Goal: Register for event/course: Sign up to attend an event or enroll in a course

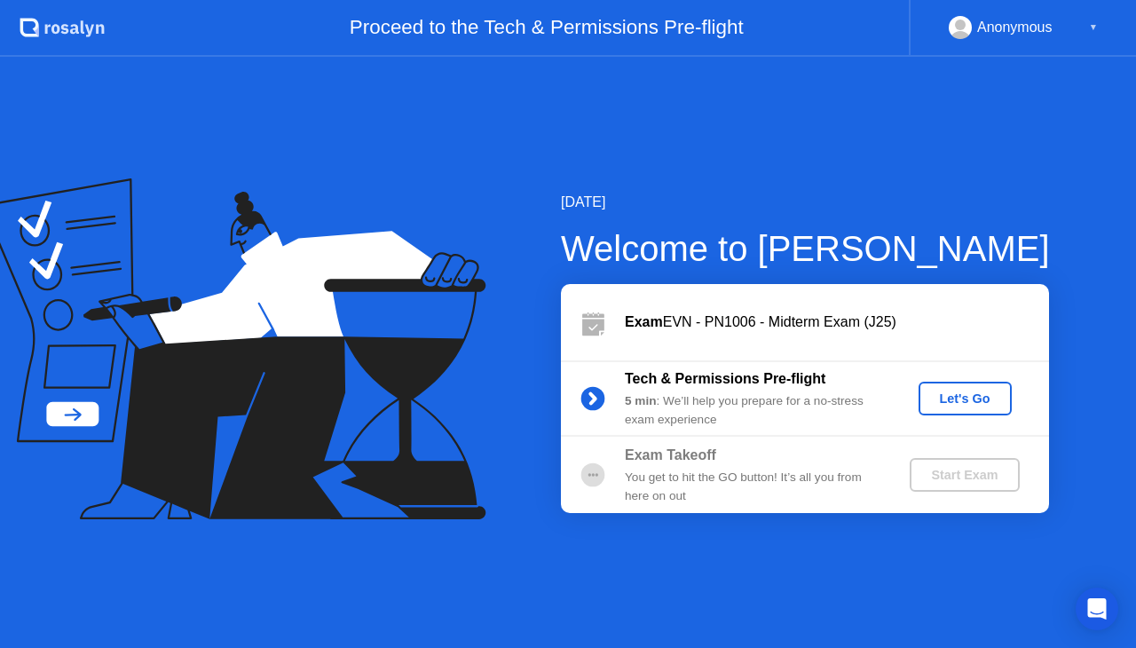
click at [1093, 25] on div "▼" at bounding box center [1093, 27] width 9 height 23
click at [1020, 35] on div "Anonymous" at bounding box center [1014, 27] width 75 height 23
click at [986, 406] on div "Let's Go" at bounding box center [964, 398] width 79 height 14
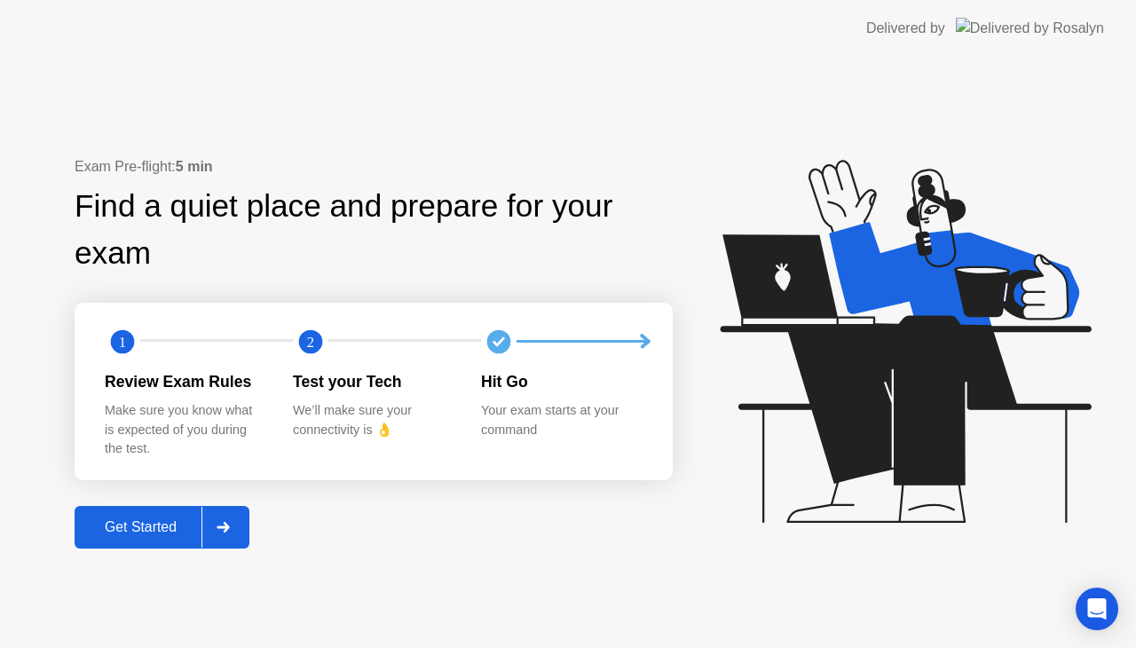
click at [210, 528] on div at bounding box center [222, 527] width 43 height 41
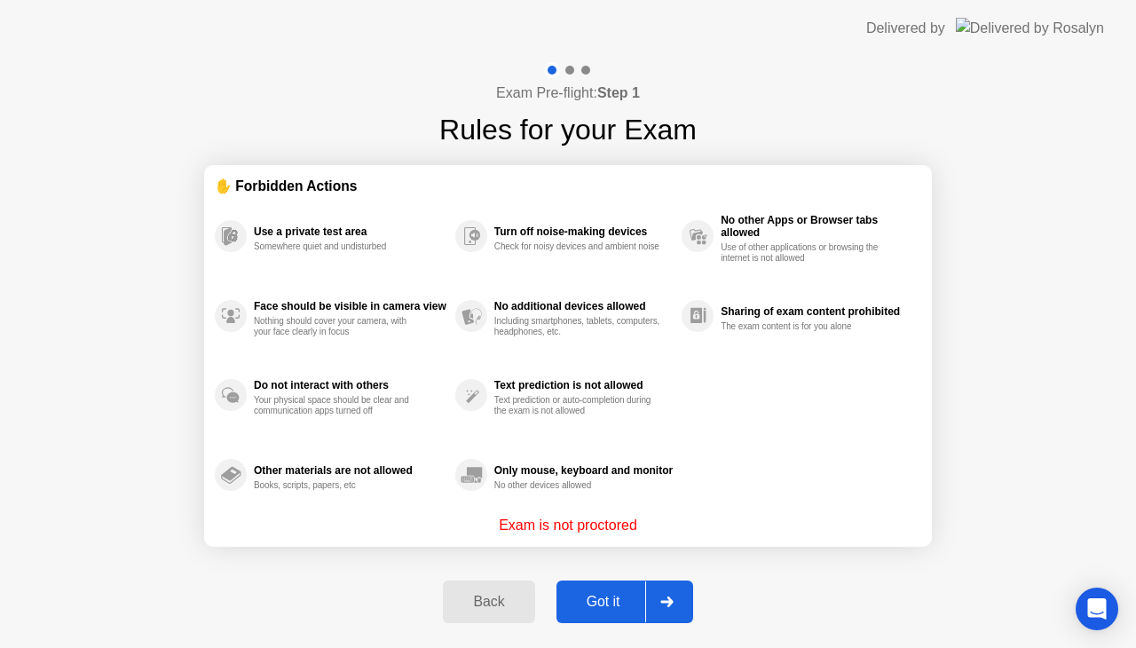
click at [623, 602] on div "Got it" at bounding box center [603, 602] width 83 height 16
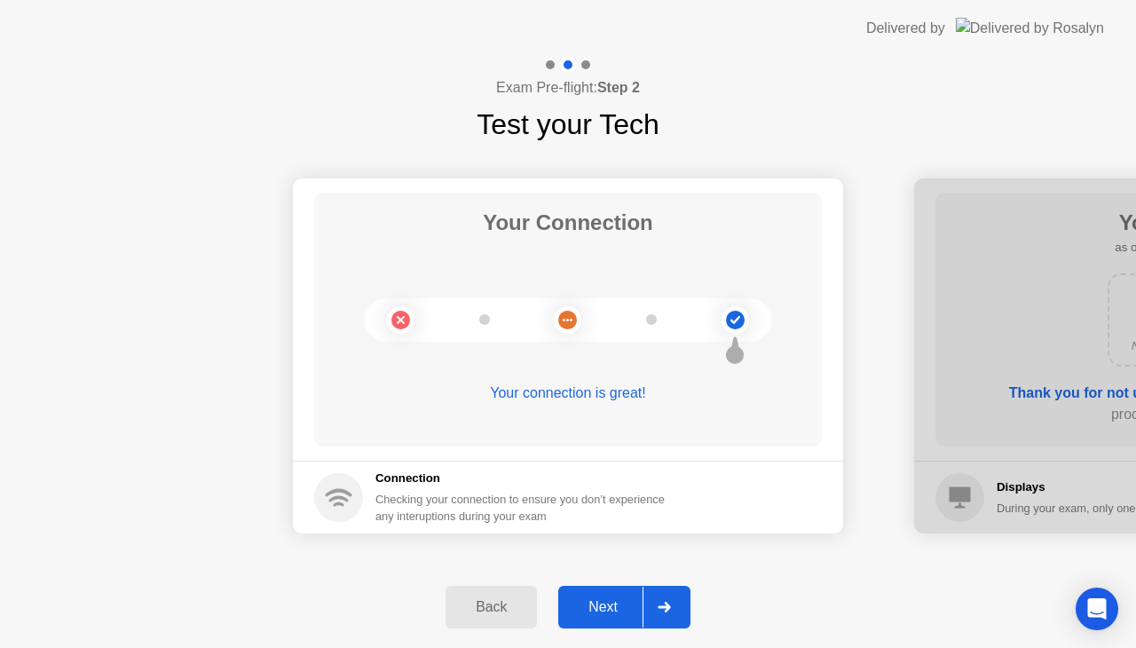
click at [575, 599] on div "Next" at bounding box center [602, 607] width 79 height 16
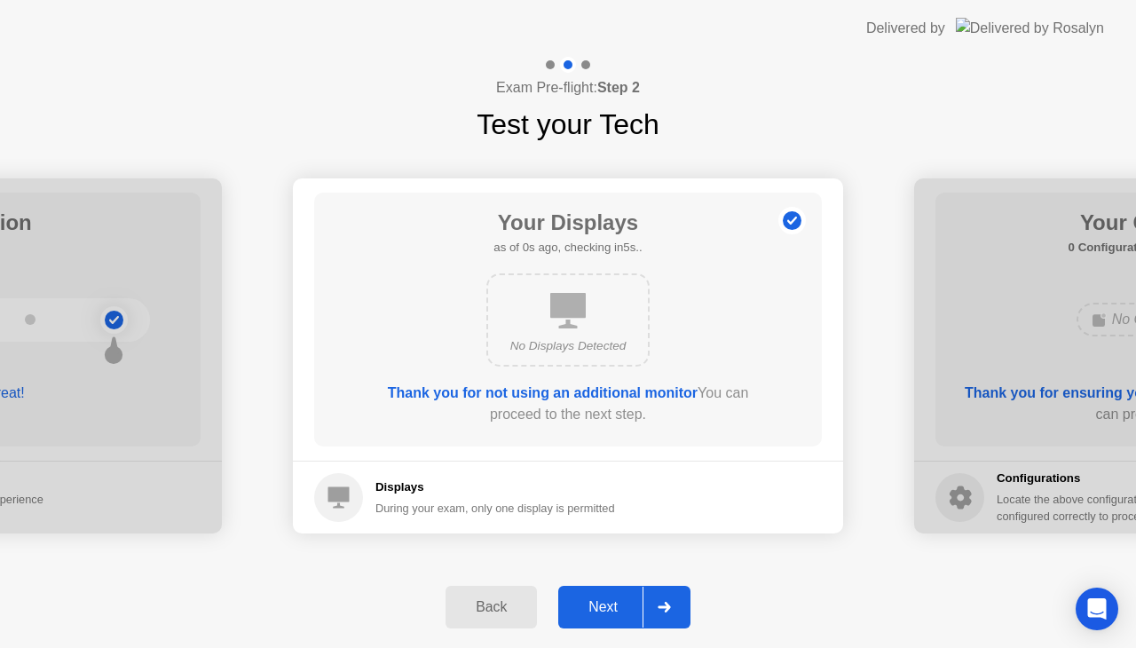
click at [626, 600] on div "Next" at bounding box center [602, 607] width 79 height 16
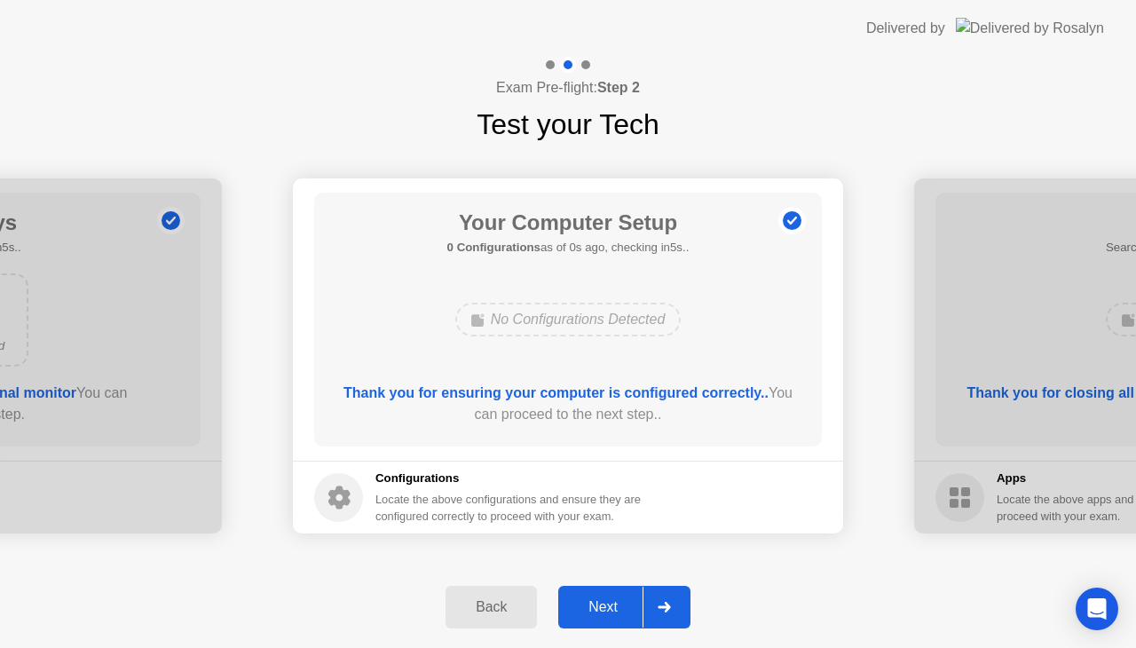
click at [635, 602] on div "Next" at bounding box center [602, 607] width 79 height 16
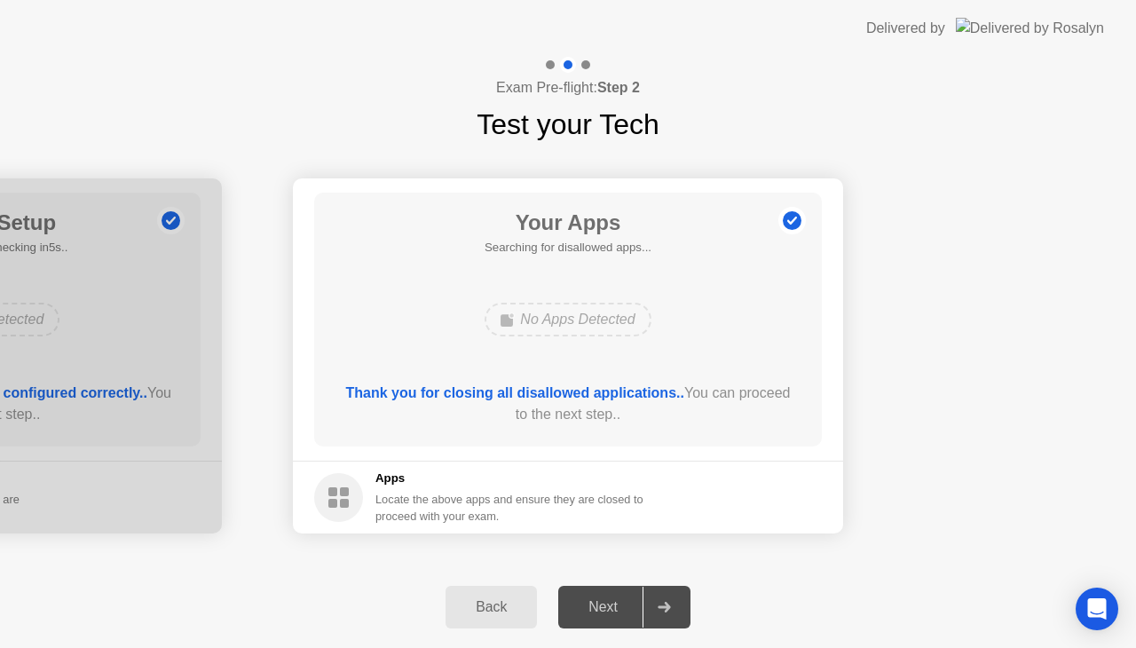
click at [635, 602] on div "Next" at bounding box center [602, 607] width 79 height 16
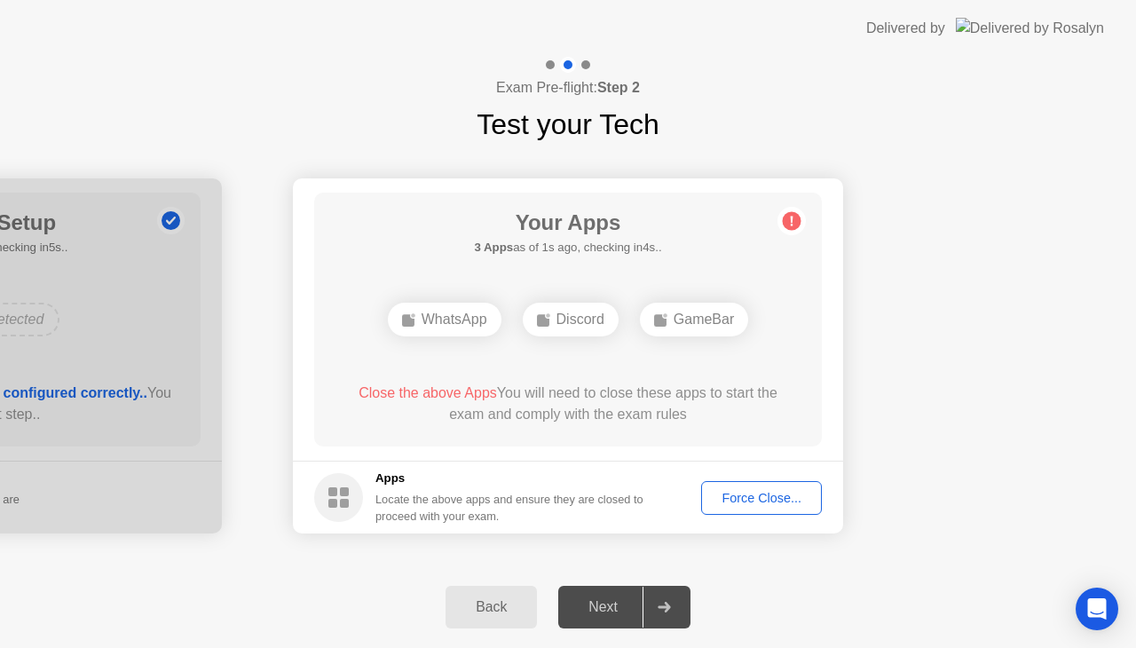
click at [767, 491] on div "Force Close..." at bounding box center [761, 498] width 108 height 14
click at [632, 426] on div "Close the above Apps You will need to close these apps to start the exam and co…" at bounding box center [568, 407] width 457 height 50
click at [767, 491] on div "Force Close..." at bounding box center [761, 498] width 108 height 14
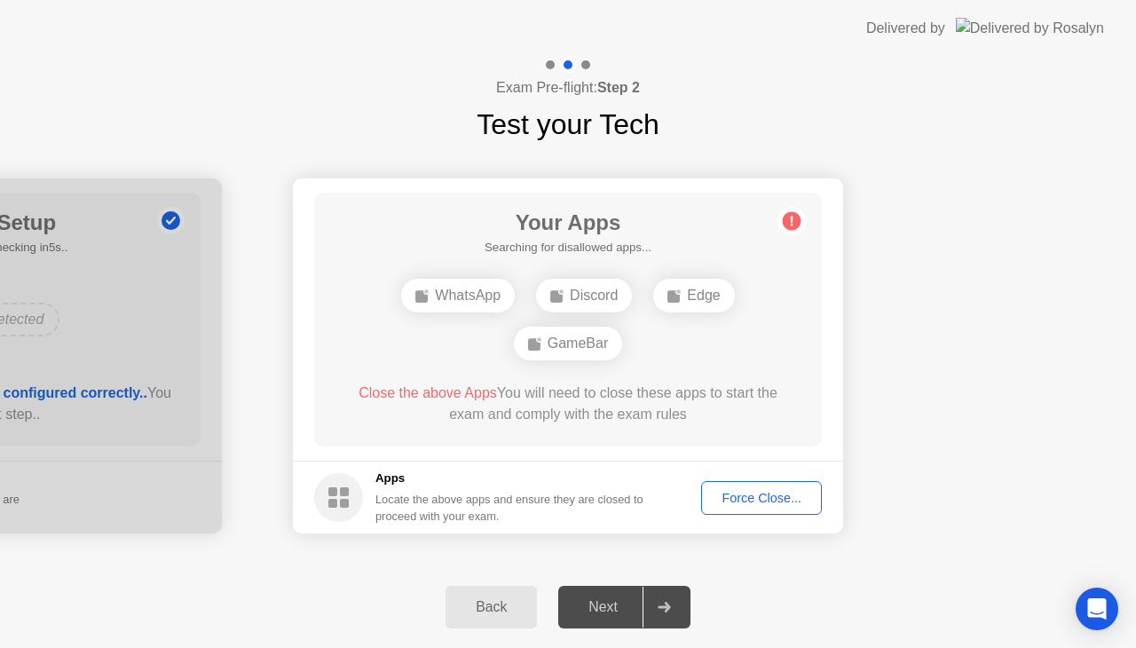
click at [752, 486] on button "Force Close..." at bounding box center [761, 498] width 121 height 34
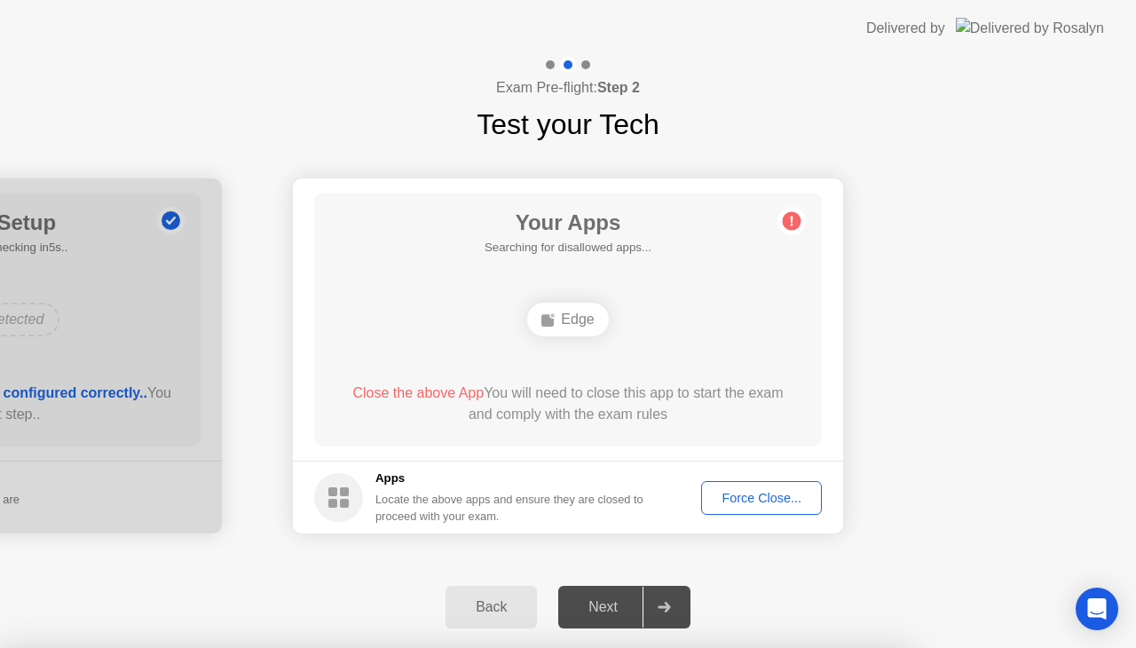
click at [710, 486] on button "Force Close..." at bounding box center [761, 498] width 121 height 34
click at [754, 494] on div "Force Close..." at bounding box center [761, 498] width 108 height 14
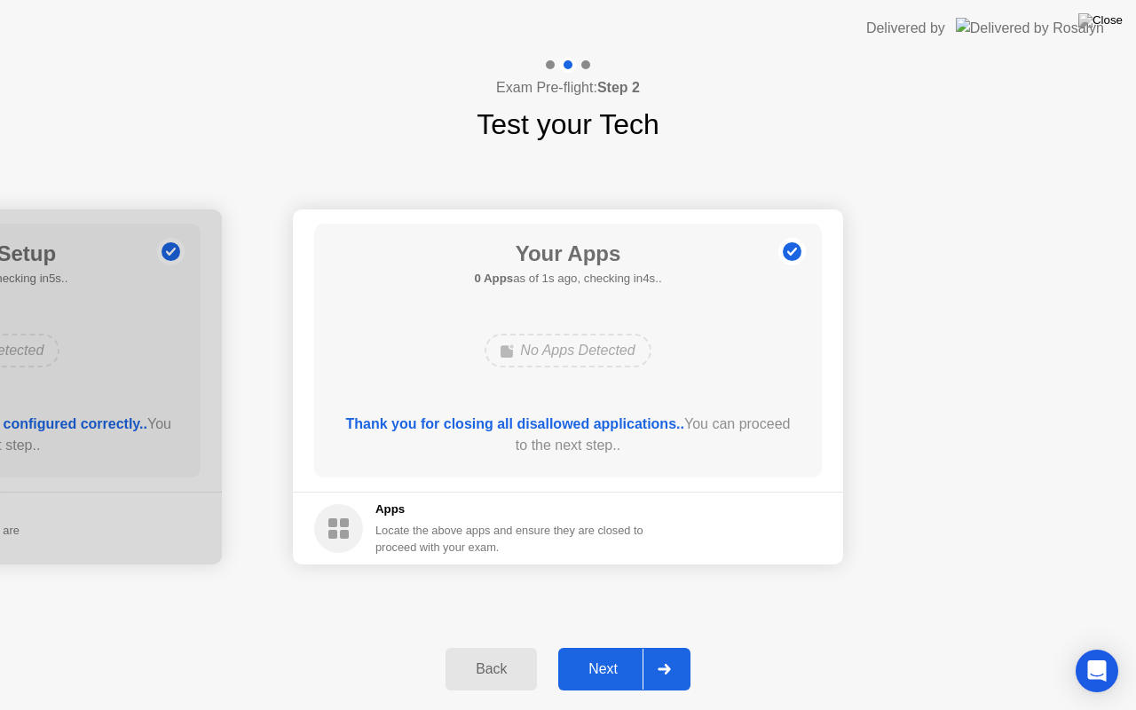
click at [632, 647] on button "Next" at bounding box center [624, 669] width 132 height 43
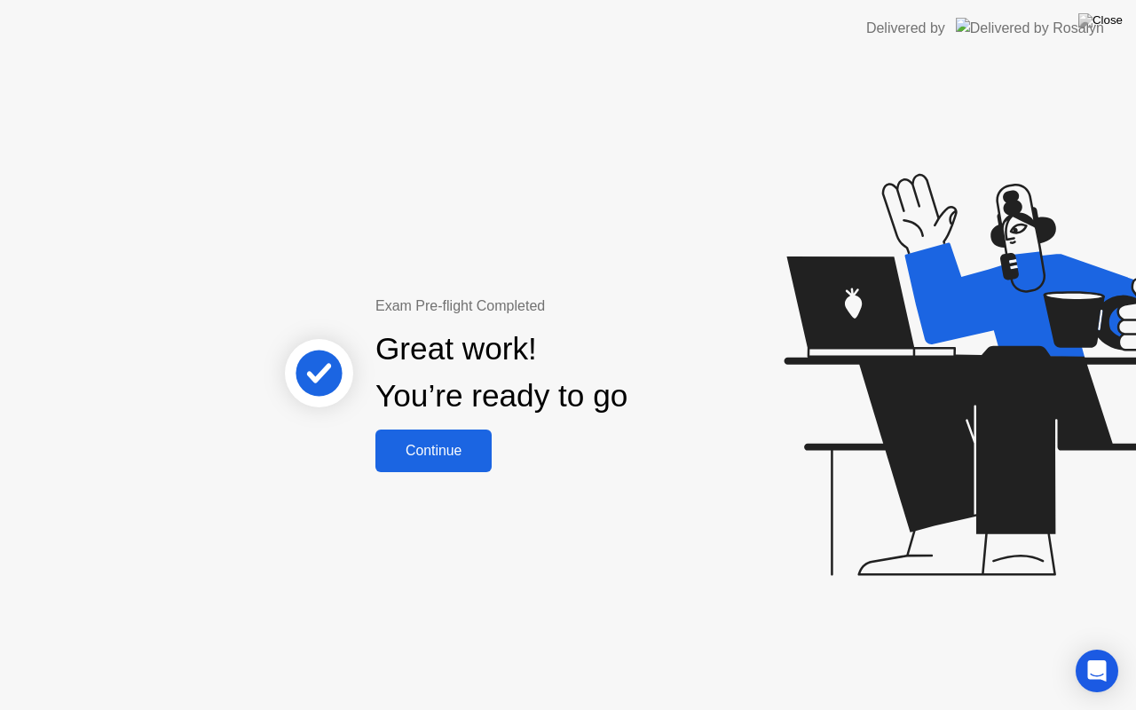
click at [423, 459] on div "Continue" at bounding box center [434, 451] width 106 height 16
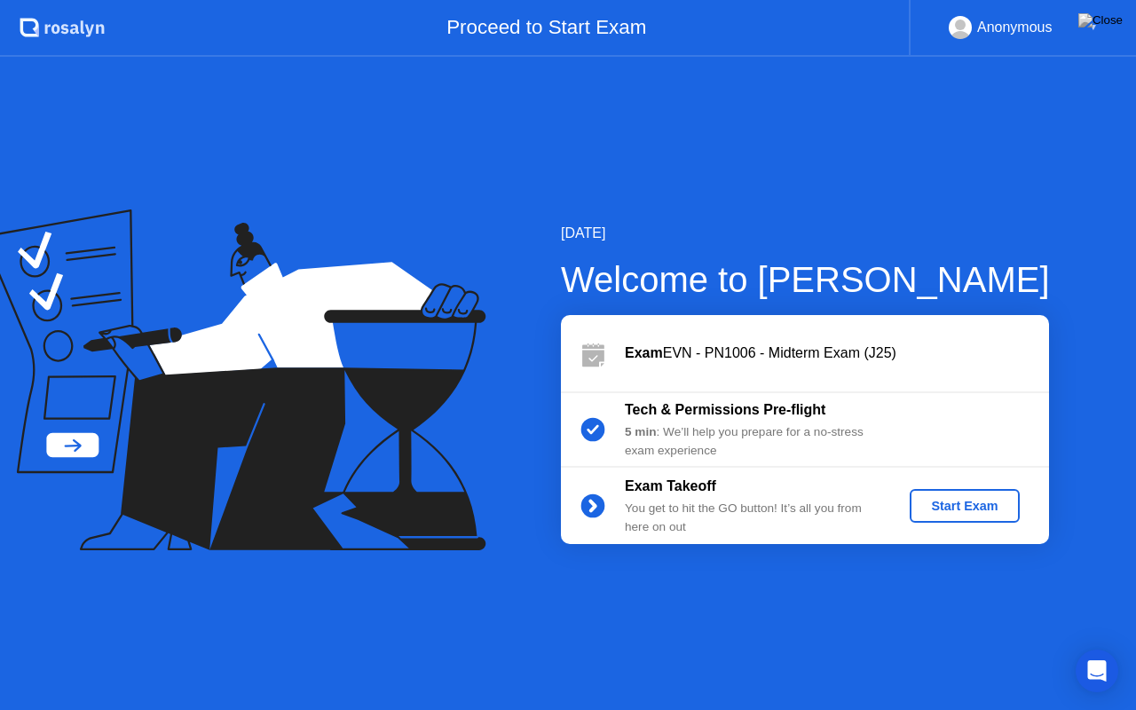
click at [944, 516] on button "Start Exam" at bounding box center [963, 506] width 109 height 34
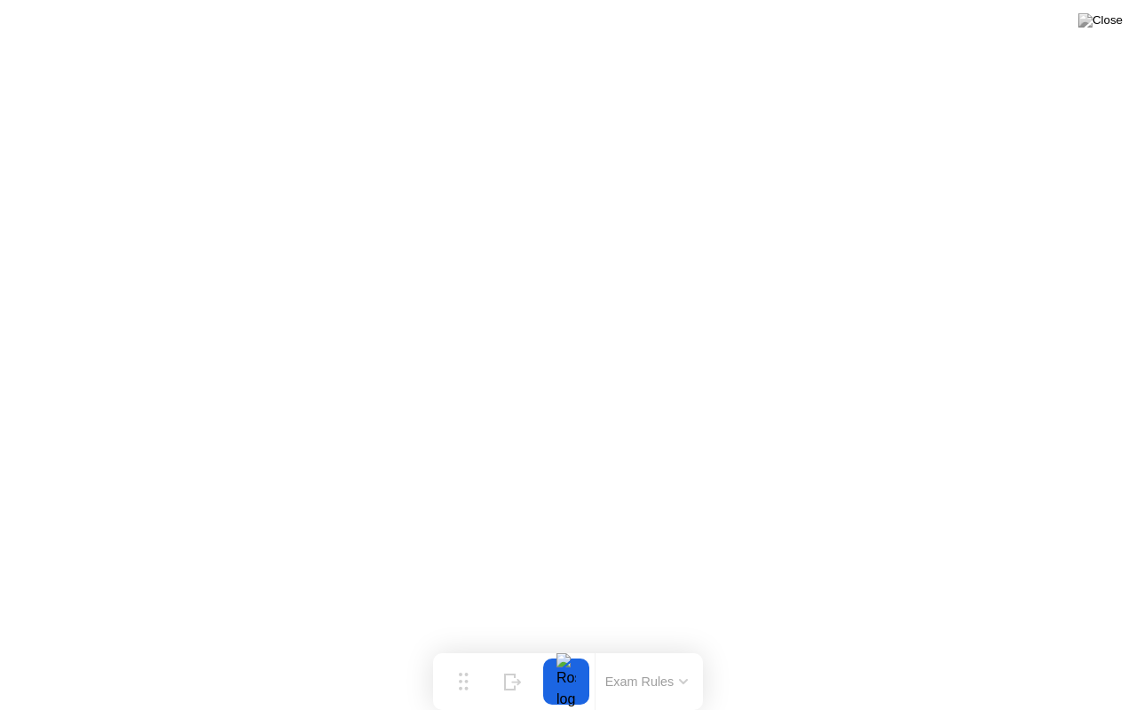
click at [1107, 32] on button at bounding box center [1100, 20] width 53 height 23
click at [472, 647] on button "Move" at bounding box center [463, 681] width 46 height 46
drag, startPoint x: 472, startPoint y: 681, endPoint x: 464, endPoint y: 697, distance: 17.1
click at [464, 647] on button "Move" at bounding box center [455, 681] width 46 height 46
